Goal: Transaction & Acquisition: Register for event/course

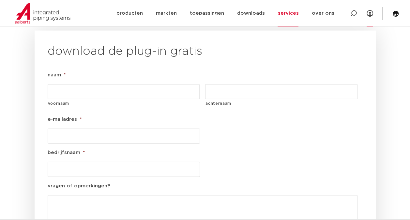
click at [368, 10] on icon at bounding box center [370, 13] width 7 height 7
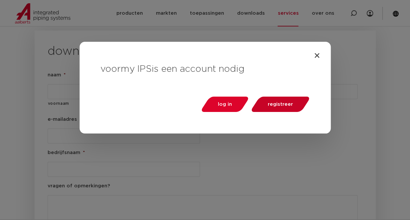
click at [284, 102] on span "registreer" at bounding box center [280, 104] width 25 height 5
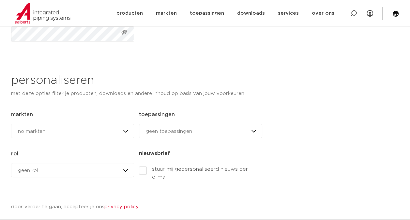
scroll to position [261, 0]
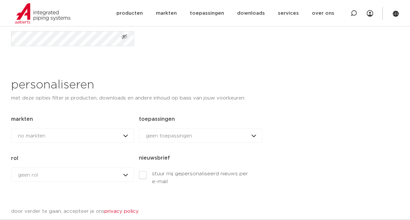
click at [127, 133] on div "no markten no markten woningbouw brandbeveiliging datacenters utiliteitsbouw in…" at bounding box center [72, 135] width 123 height 14
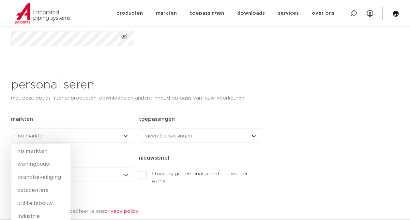
click at [334, 106] on div "meer controle voor u met my IPS producten opslaan in meerdere lijsten eenvoudig…" at bounding box center [339, 65] width 121 height 466
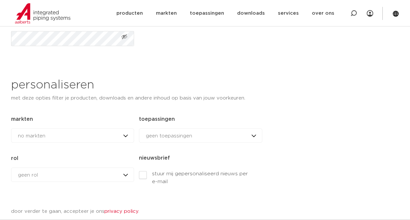
click at [123, 171] on div "geen rol geen rol geen rol installateur ingenieur [PERSON_NAME] andere rol" at bounding box center [72, 174] width 123 height 14
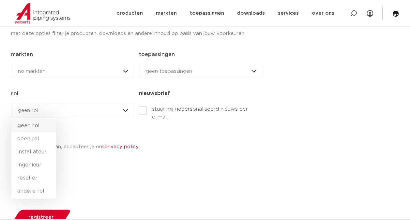
scroll to position [326, 0]
click at [321, 141] on div "meer controle voor u met my IPS producten opslaan in meerdere lijsten eenvoudig…" at bounding box center [339, 0] width 121 height 466
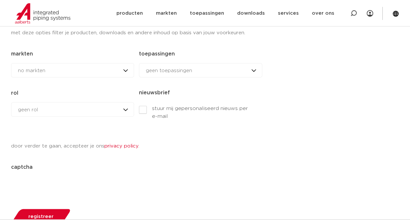
drag, startPoint x: 254, startPoint y: 69, endPoint x: 254, endPoint y: 84, distance: 15.0
click at [252, 68] on div "geen toepassingen geen toepassingen drinkwater aardgas verwarming & koeling sol…" at bounding box center [200, 70] width 123 height 14
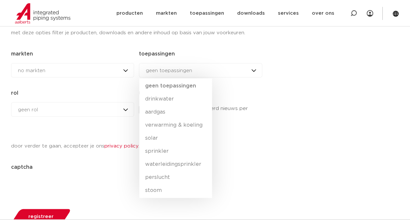
click at [344, 115] on div "meer controle voor u met my IPS producten opslaan in meerdere lijsten eenvoudig…" at bounding box center [339, 0] width 121 height 466
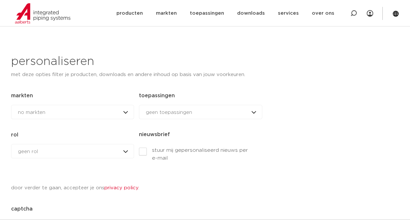
scroll to position [294, 0]
